Goal: Navigation & Orientation: Understand site structure

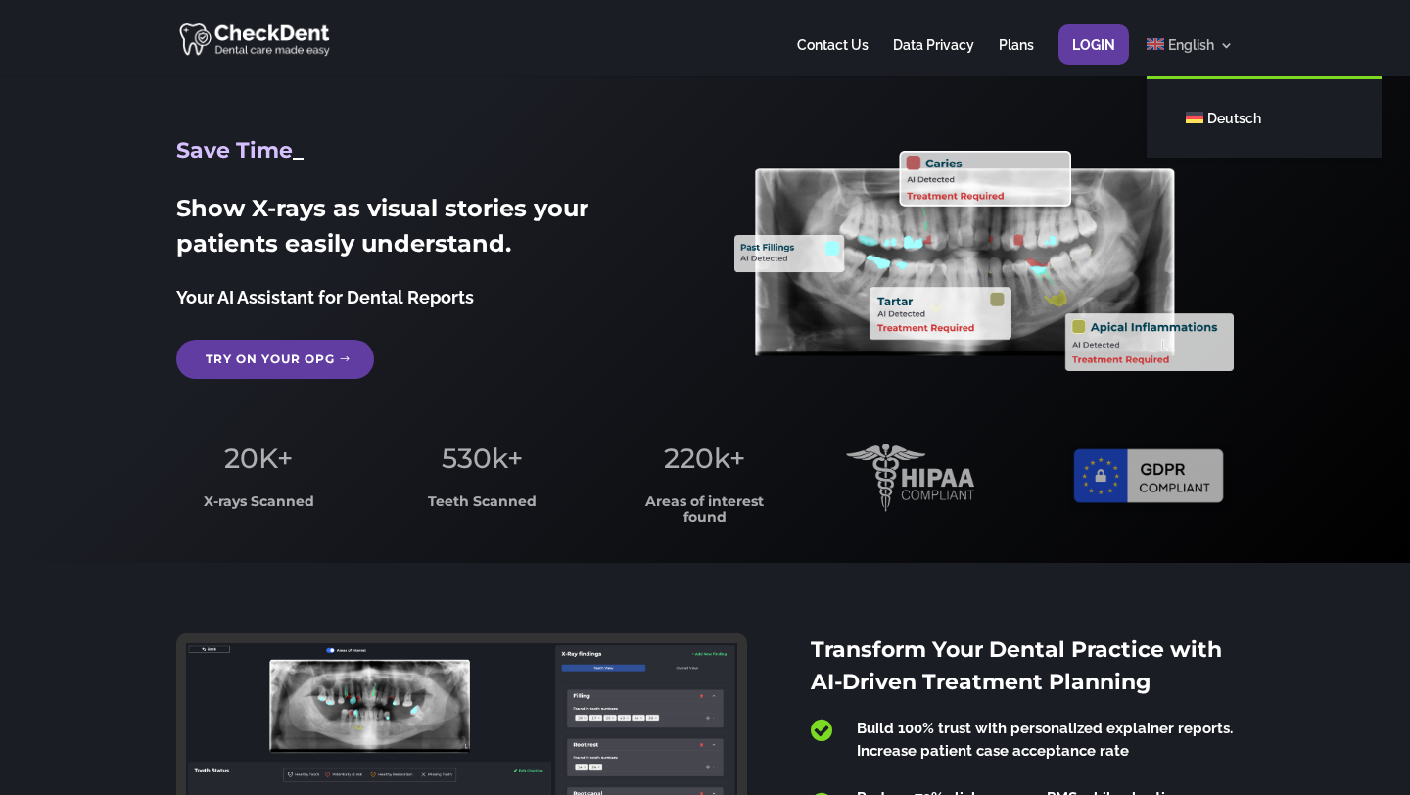
click at [1186, 46] on span "English" at bounding box center [1191, 45] width 46 height 16
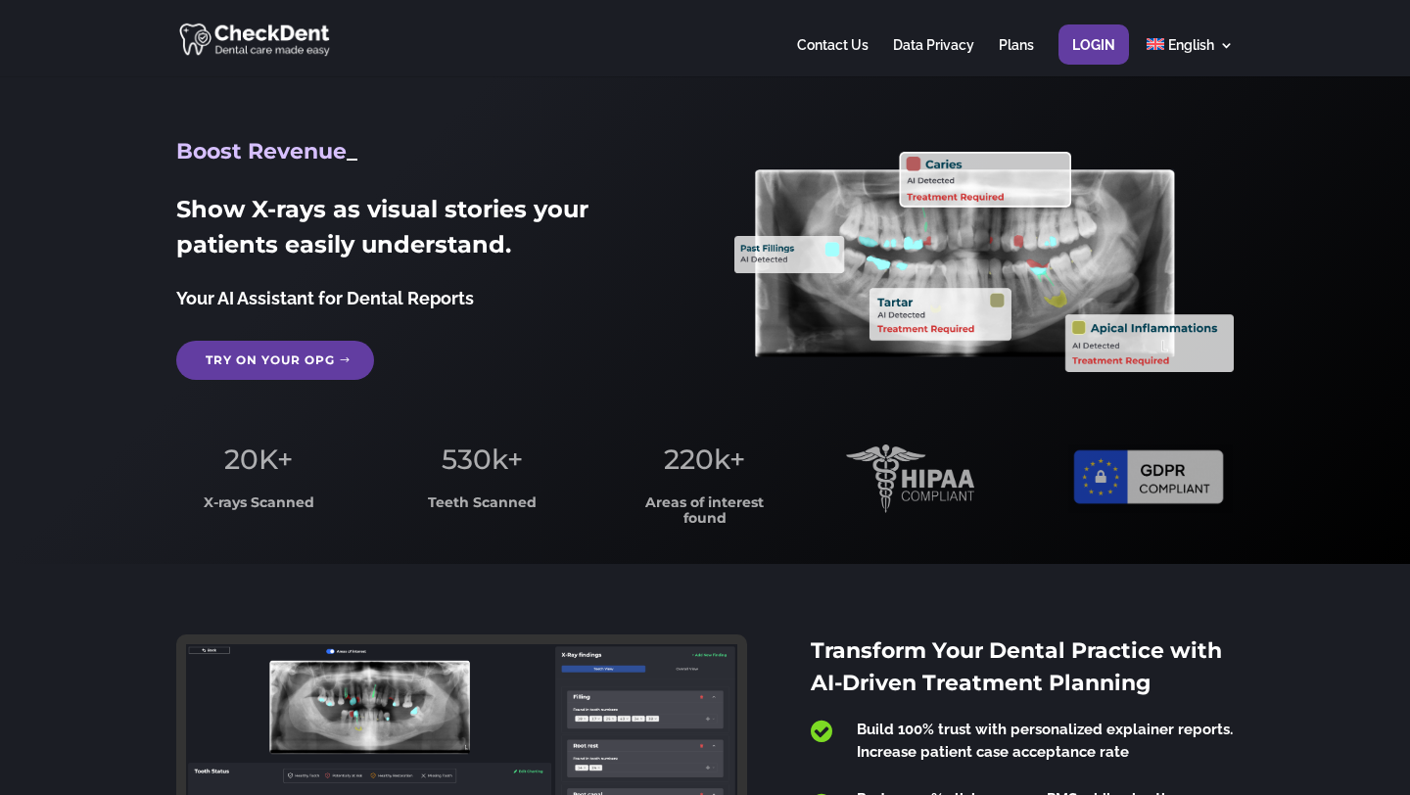
click at [237, 30] on img at bounding box center [256, 39] width 154 height 38
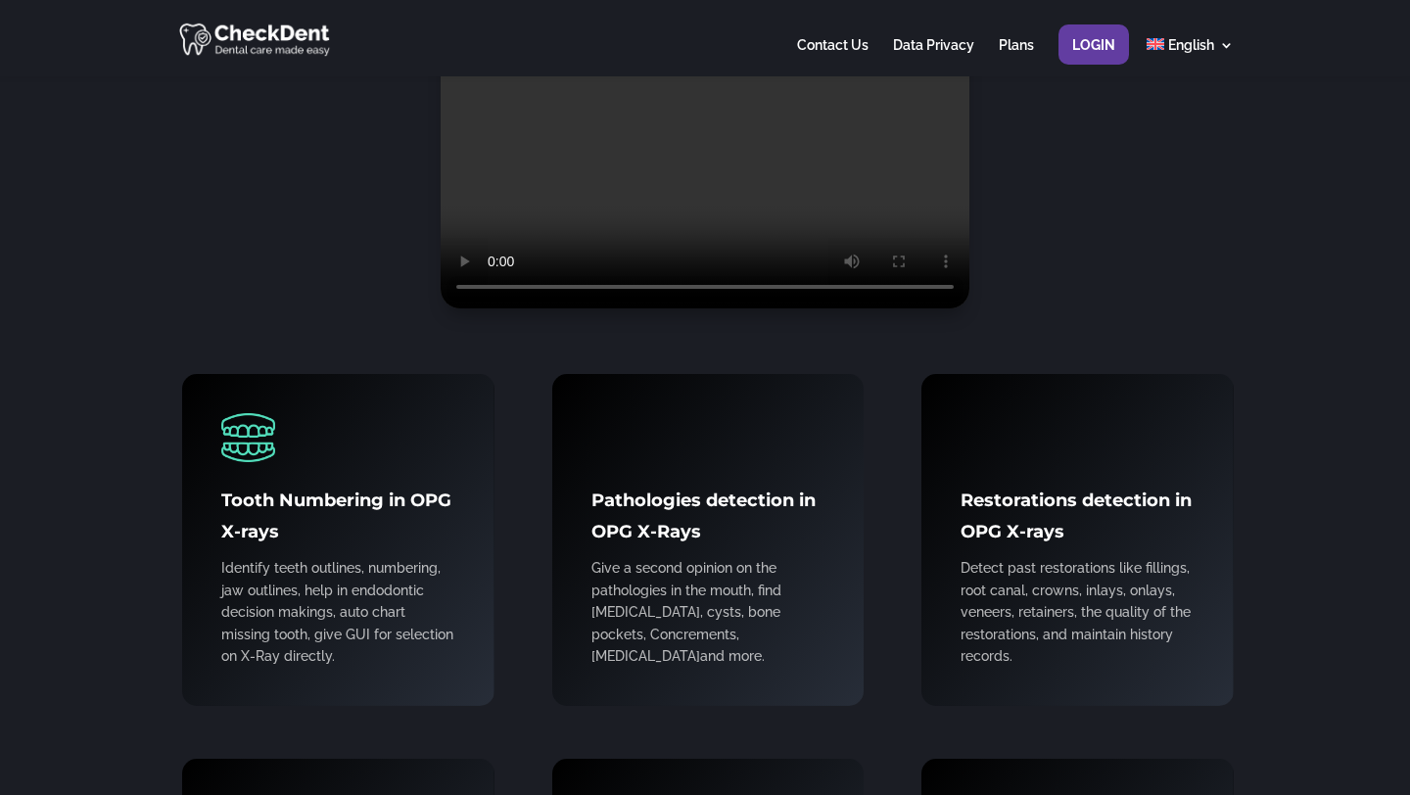
scroll to position [1312, 0]
